Goal: Task Accomplishment & Management: Complete application form

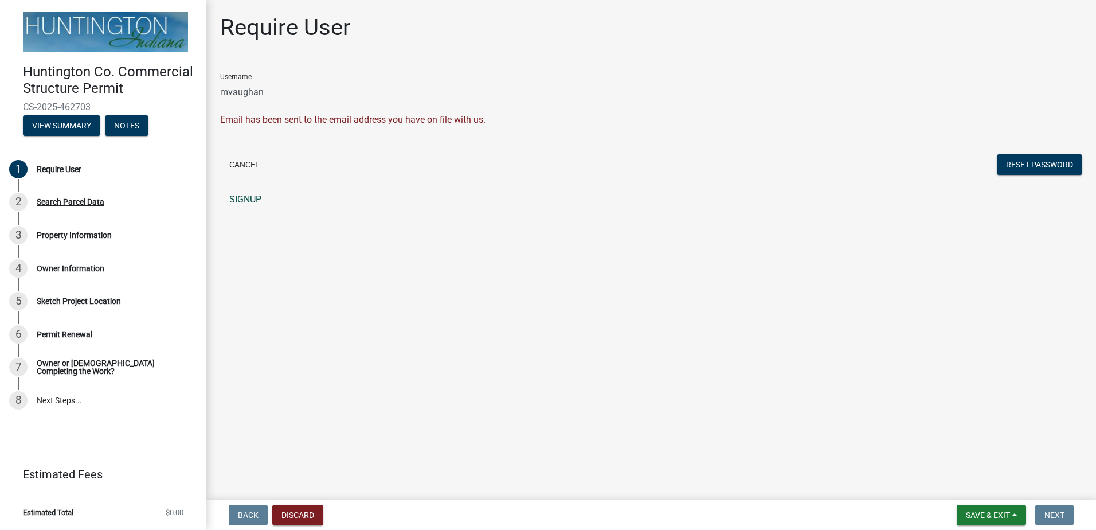
click at [251, 199] on link "SIGNUP" at bounding box center [651, 199] width 862 height 23
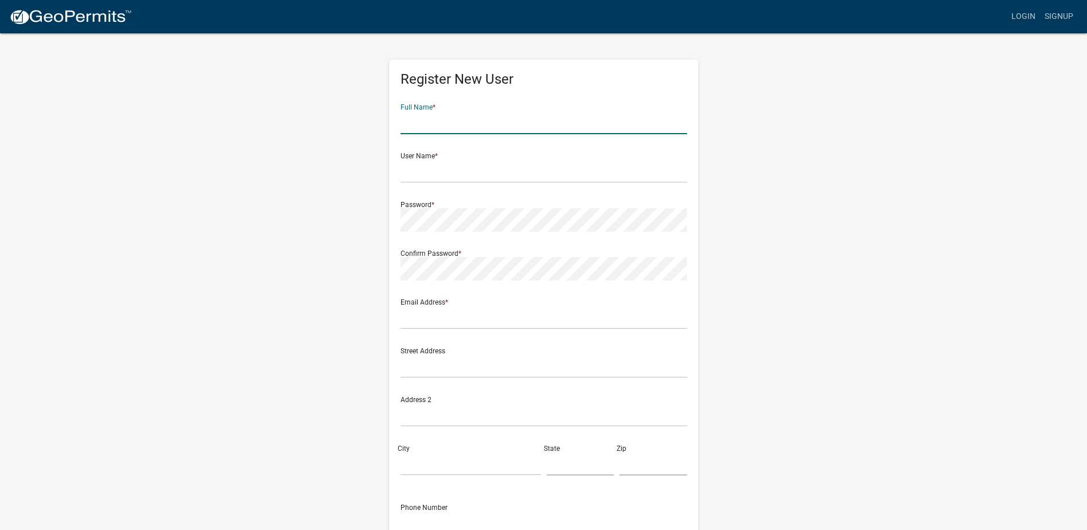
click at [415, 118] on input "text" at bounding box center [544, 122] width 287 height 23
type input "[PERSON_NAME]"
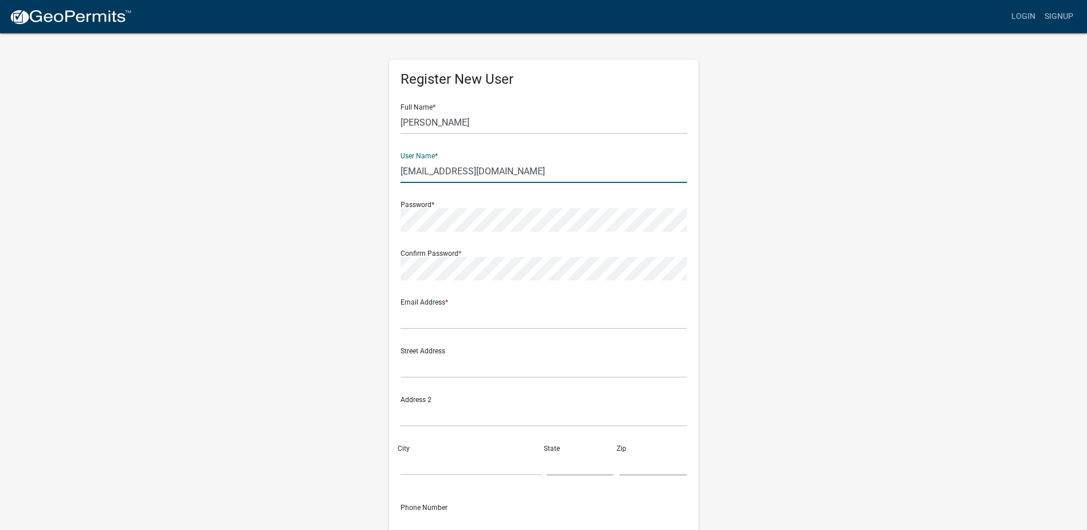
type input "[EMAIL_ADDRESS][DOMAIN_NAME]"
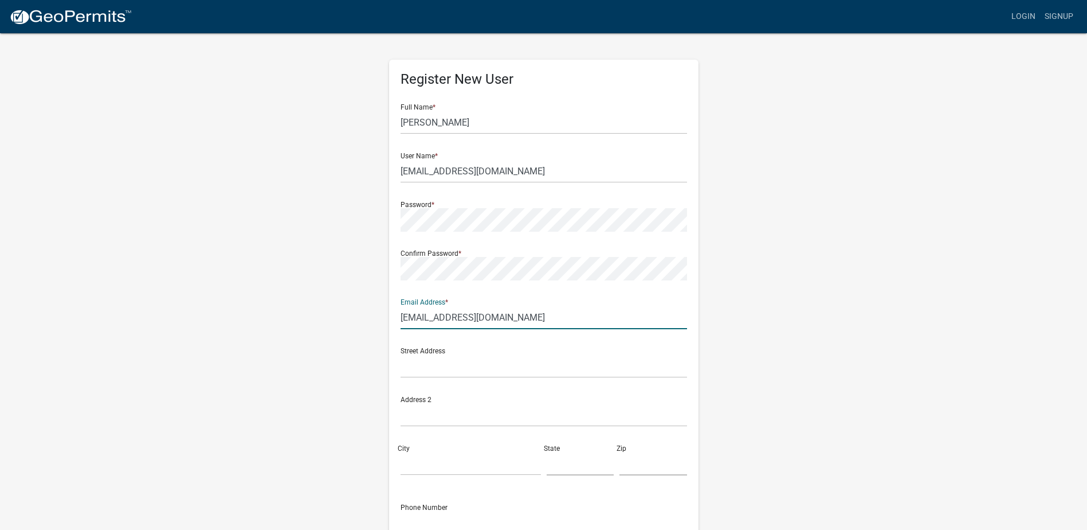
type input "[EMAIL_ADDRESS][DOMAIN_NAME]"
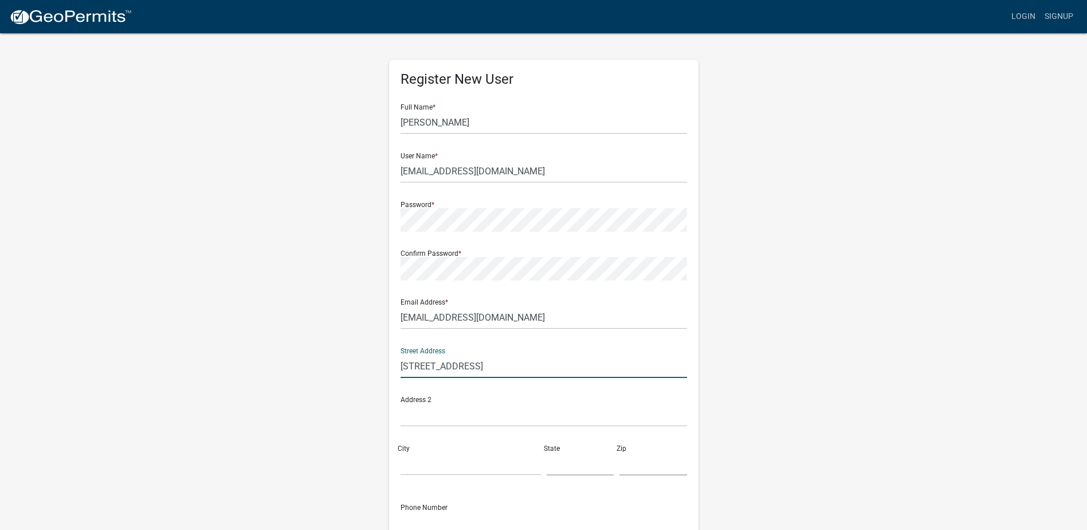
type input "[STREET_ADDRESS]"
type input "Suite 2531"
type input "Akronm"
type input "H"
type input "OH"
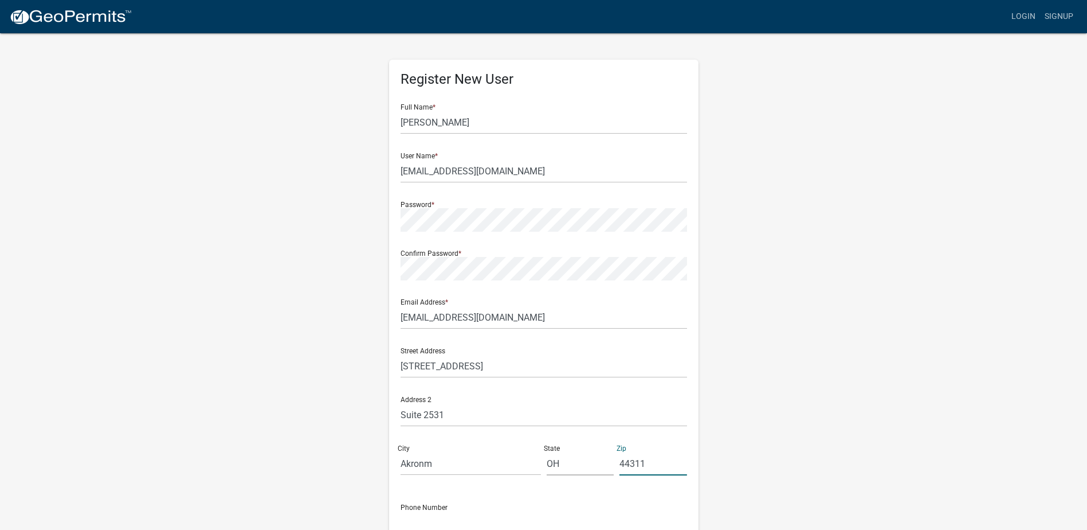
type input "44311"
click at [444, 464] on input "Akronm" at bounding box center [471, 463] width 140 height 23
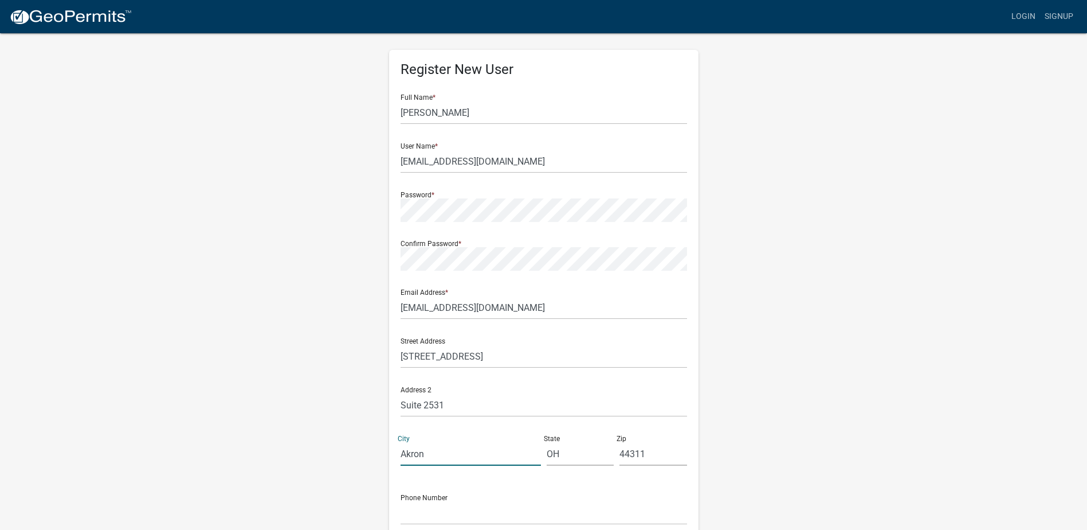
scroll to position [116, 0]
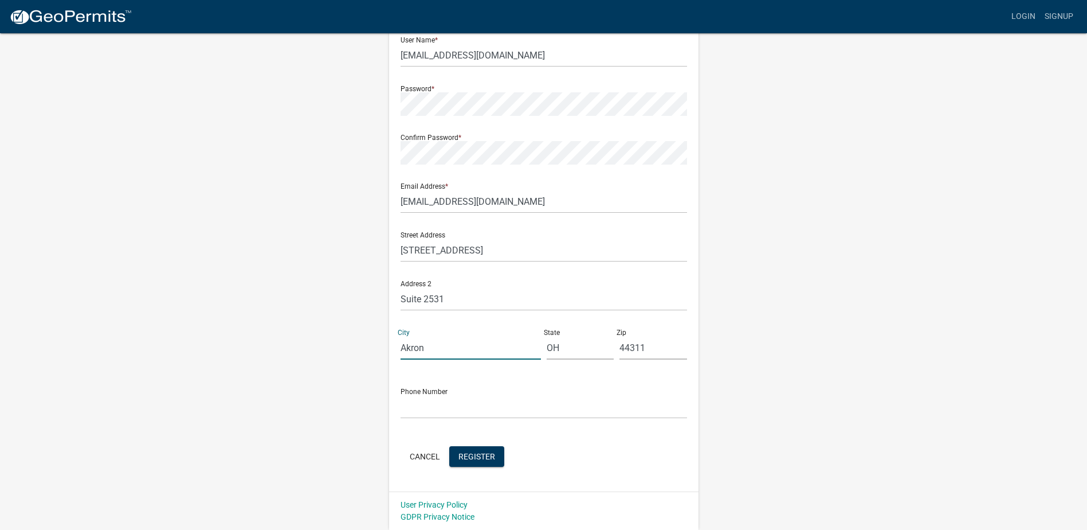
type input "Akron"
click at [438, 411] on input "text" at bounding box center [544, 406] width 287 height 23
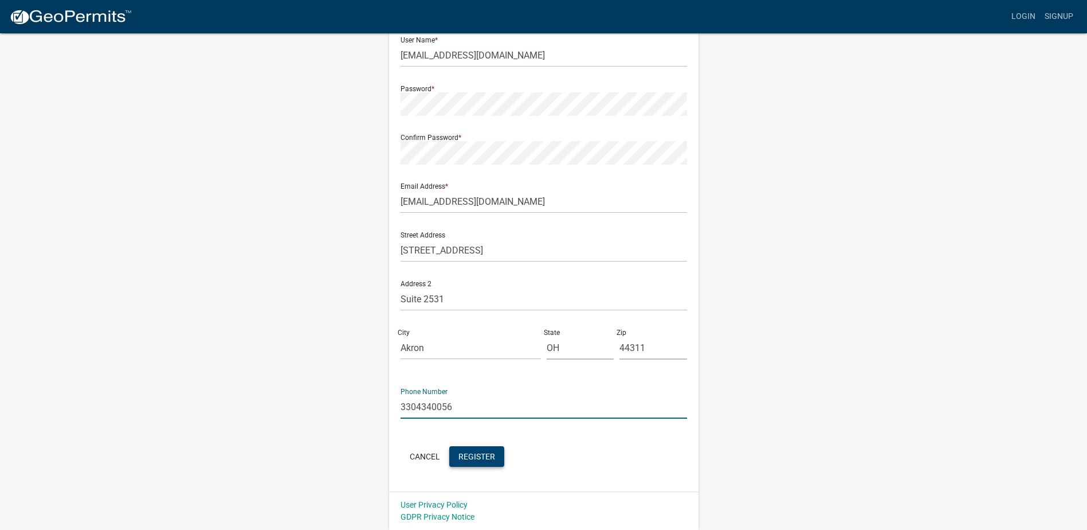
type input "3304340056"
click at [484, 459] on span "Register" at bounding box center [477, 455] width 37 height 9
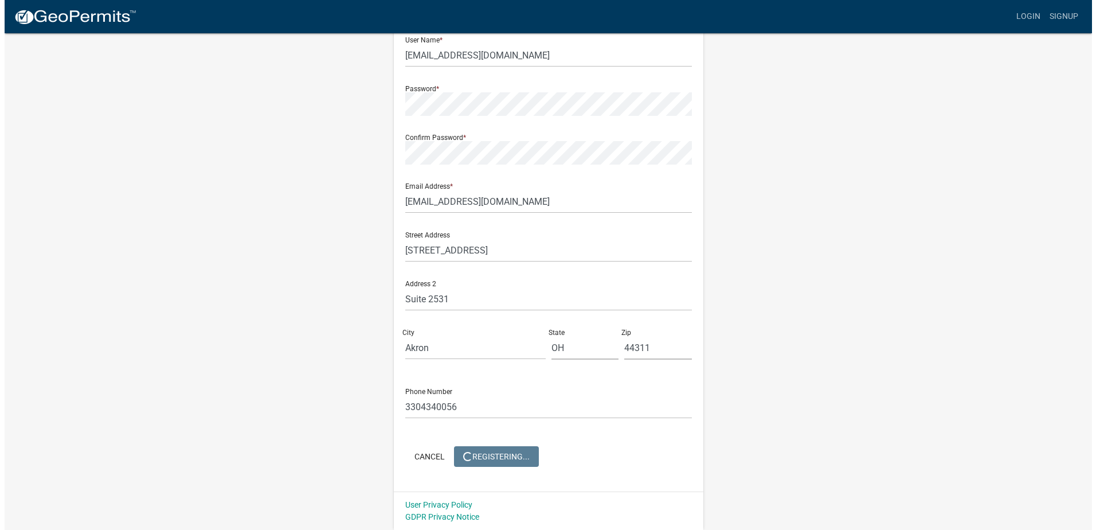
scroll to position [0, 0]
